Goal: Information Seeking & Learning: Check status

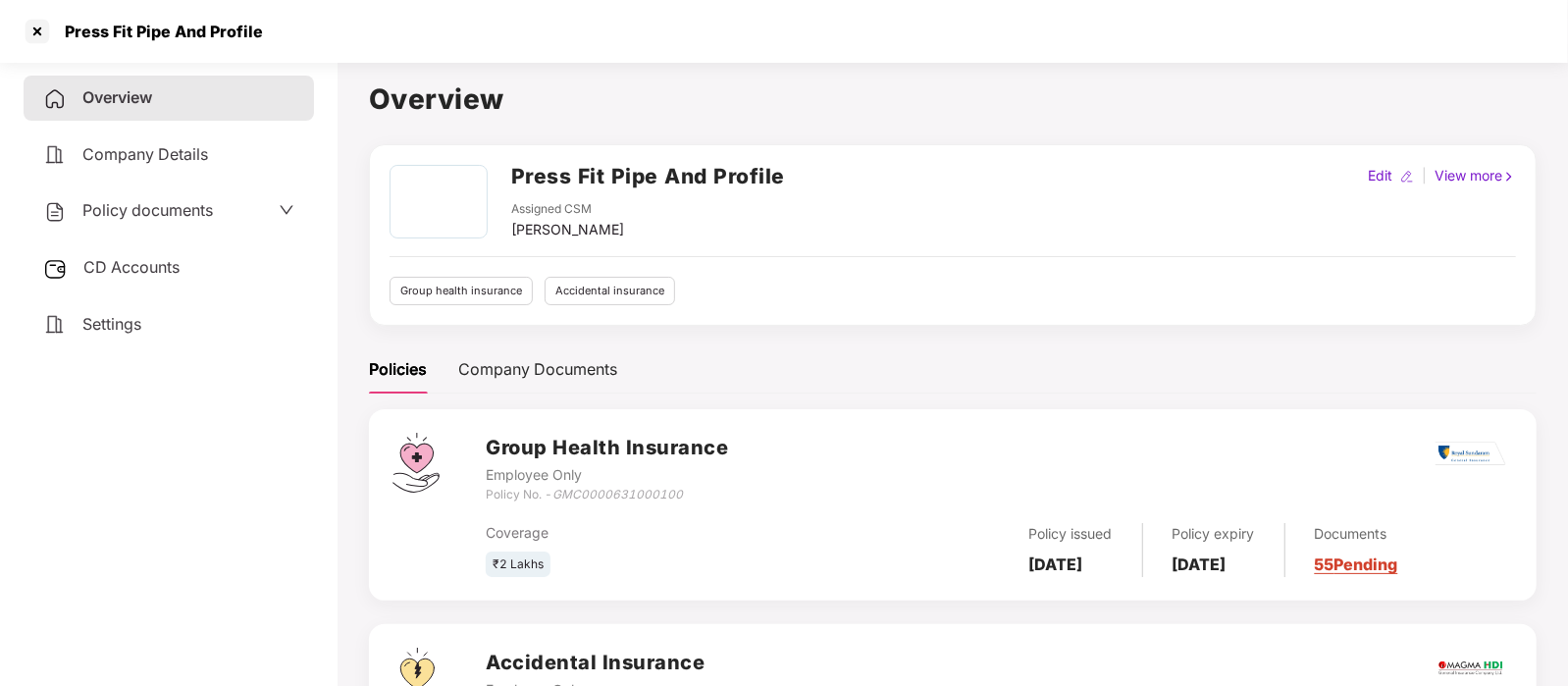
click at [147, 267] on span "CD Accounts" at bounding box center [131, 267] width 96 height 20
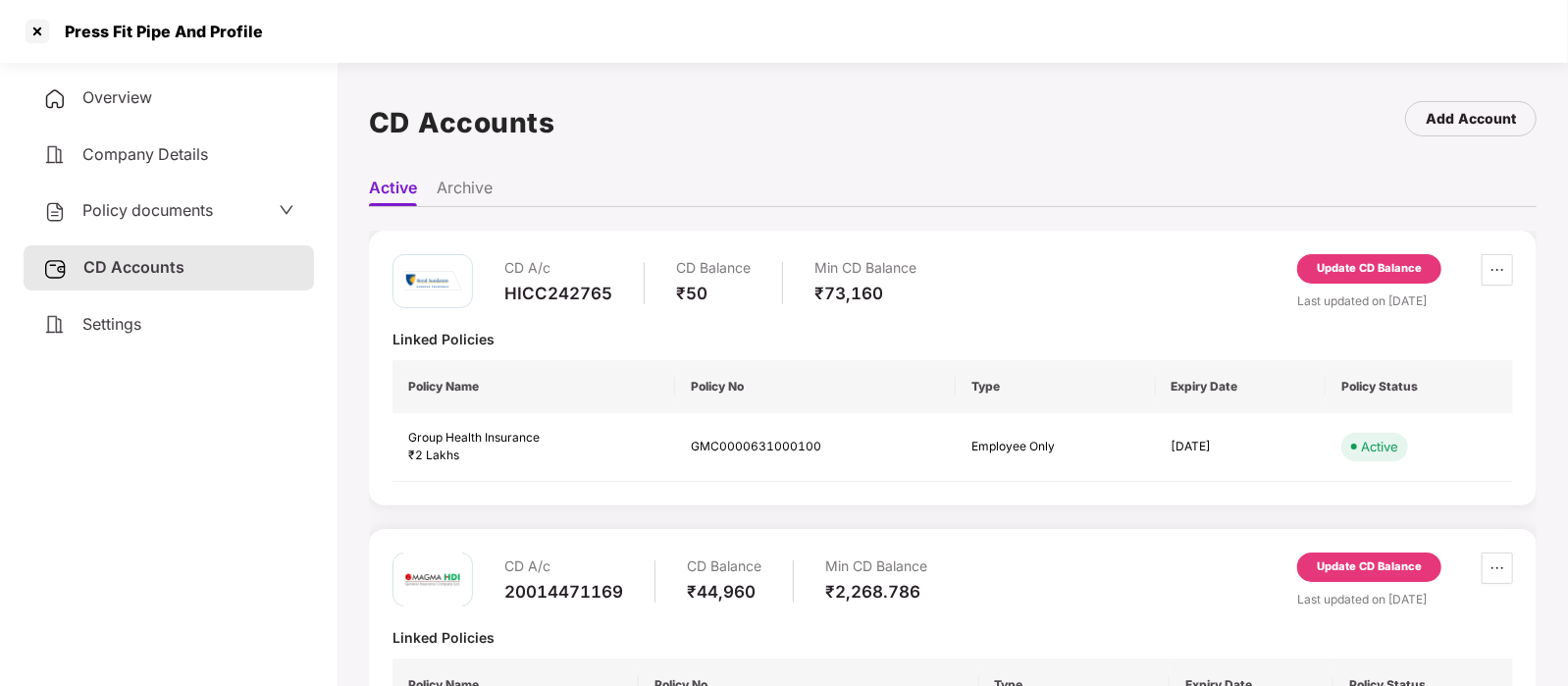
scroll to position [135, 0]
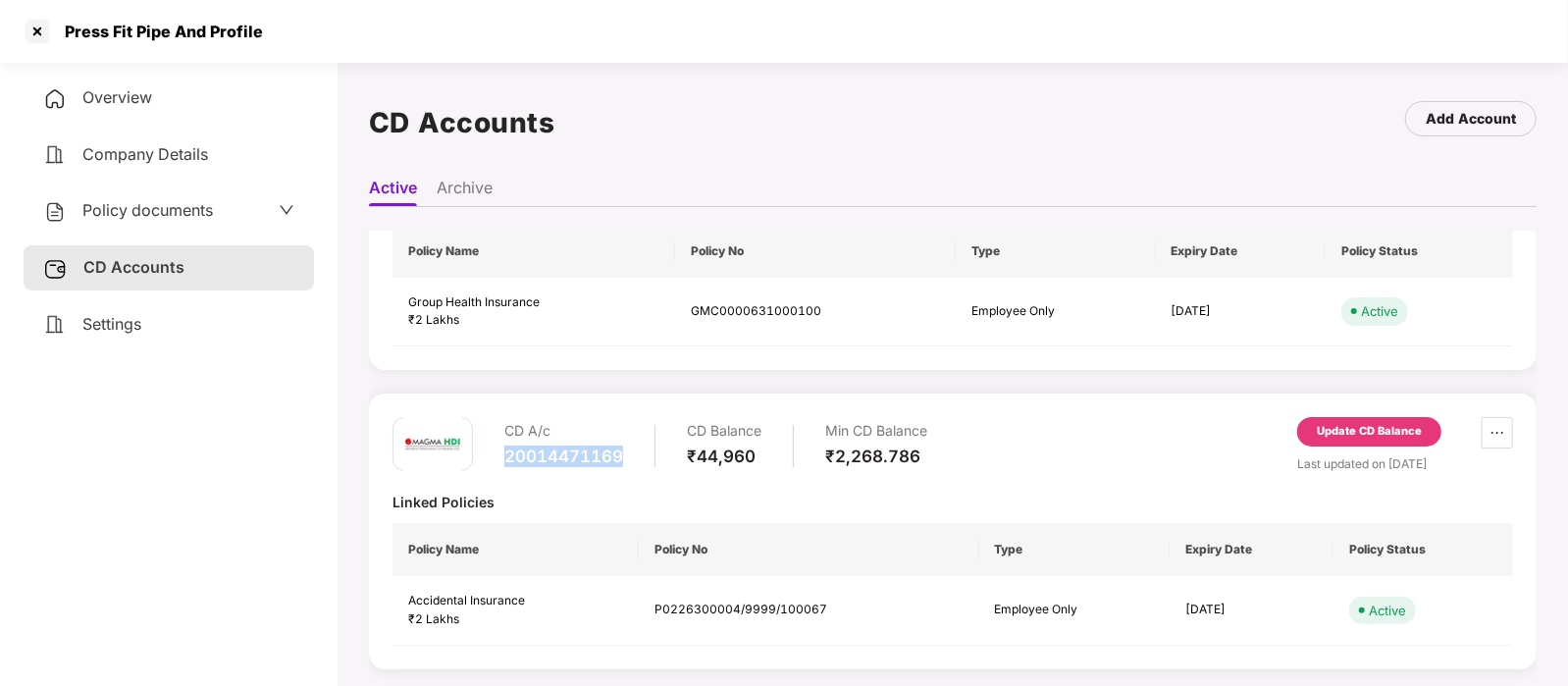
drag, startPoint x: 633, startPoint y: 456, endPoint x: 495, endPoint y: 456, distance: 138.0
click at [495, 456] on div "CD A/c 20014471169 CD Balance ₹44,960 Min CD Balance ₹2,268.786" at bounding box center [660, 445] width 535 height 56
copy div "20014471169"
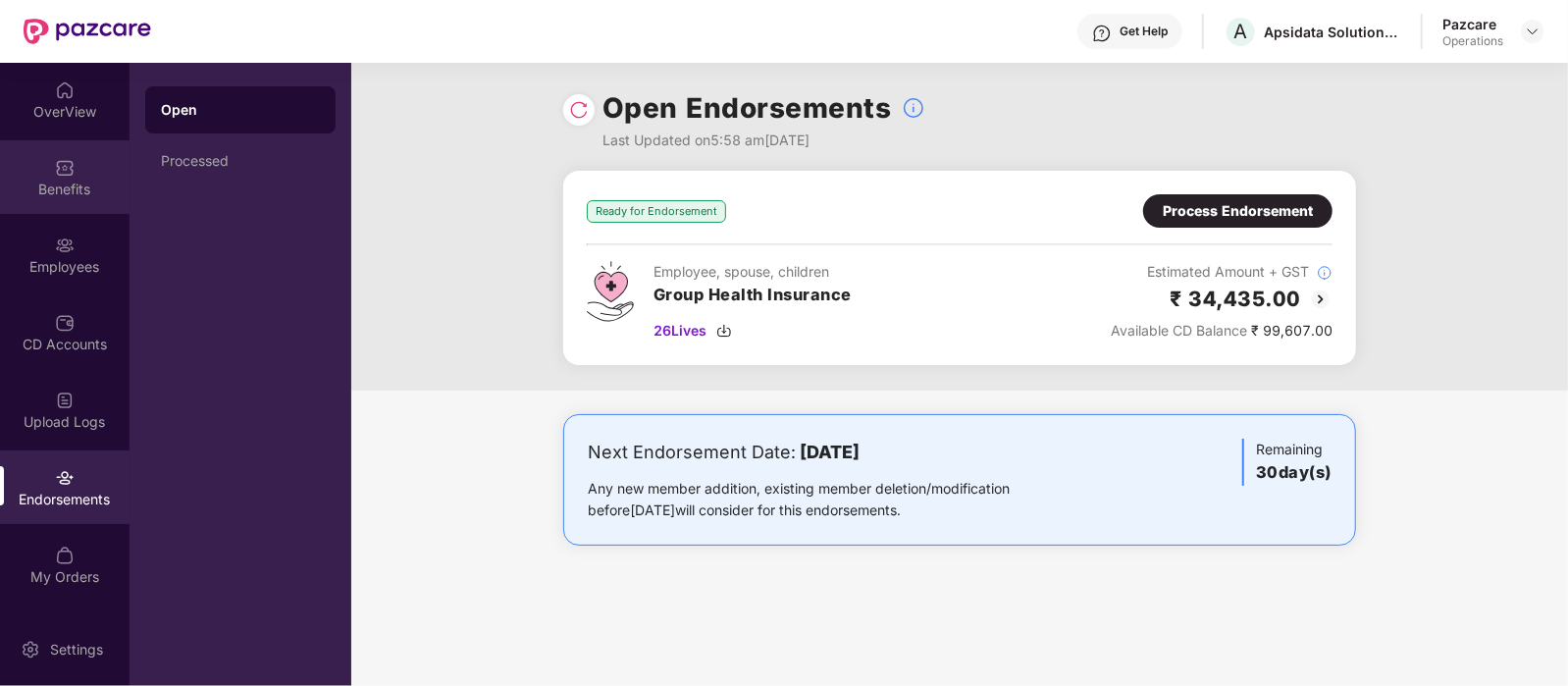
click at [40, 184] on div "Benefits" at bounding box center [64, 190] width 129 height 20
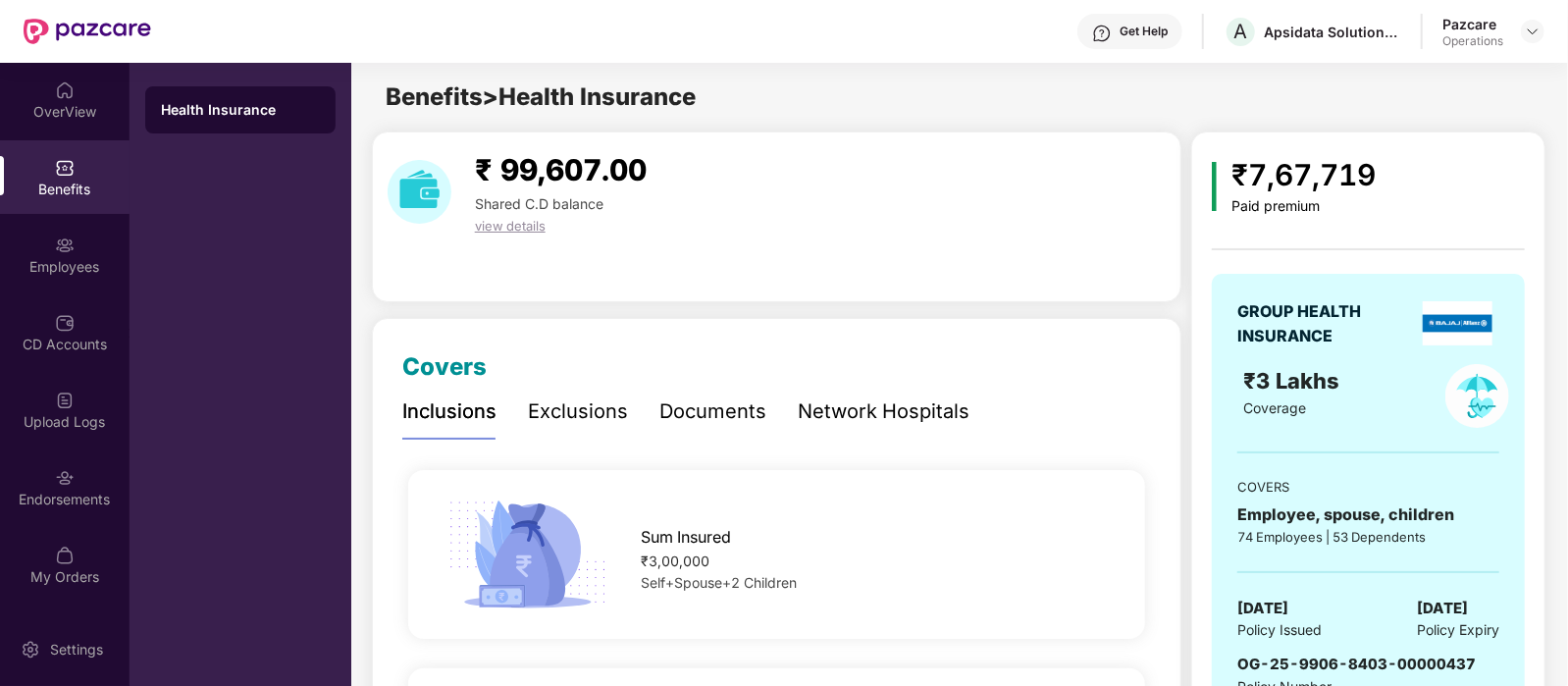
scroll to position [176, 0]
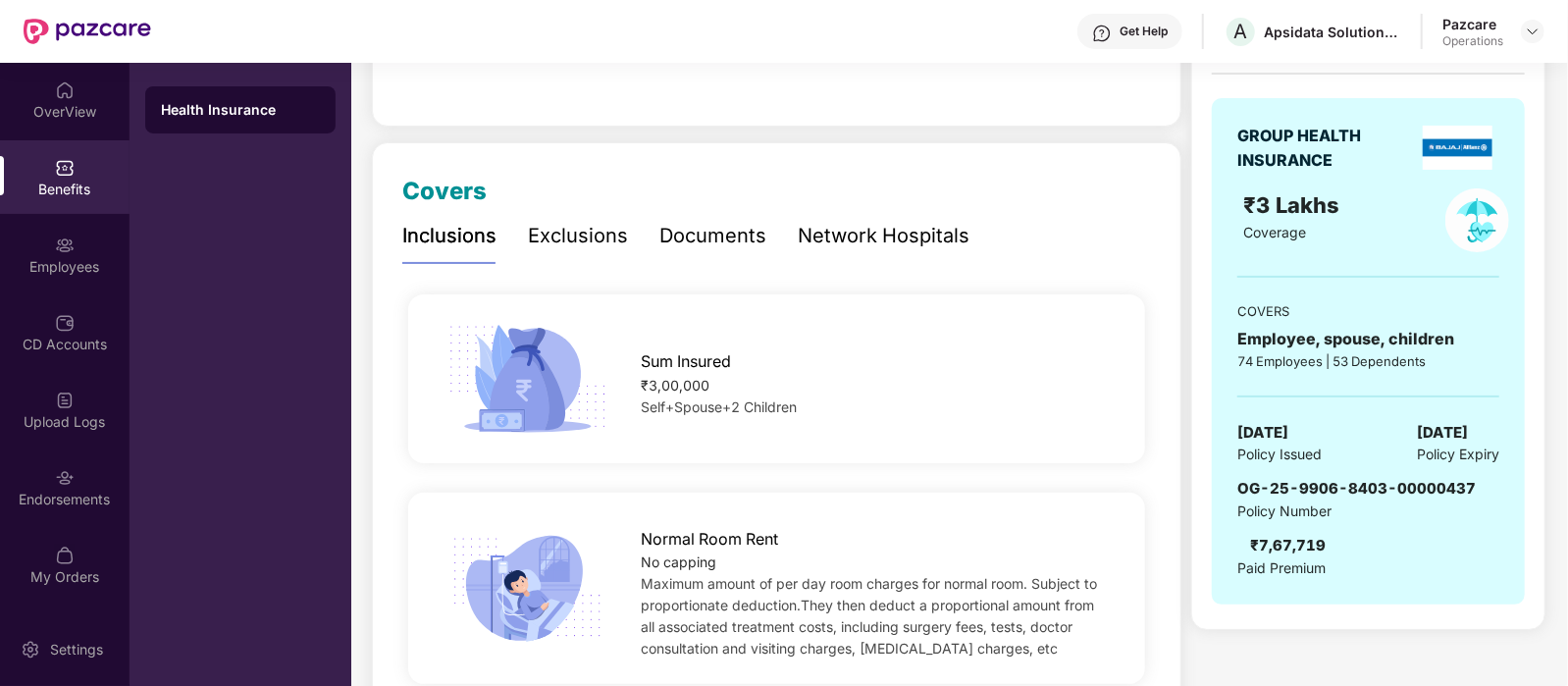
click at [1367, 405] on div "GROUP HEALTH INSURANCE ₹3 Lakhs Coverage COVERS Employee, spouse, children 74 E…" at bounding box center [1368, 350] width 313 height 506
